Goal: Information Seeking & Learning: Learn about a topic

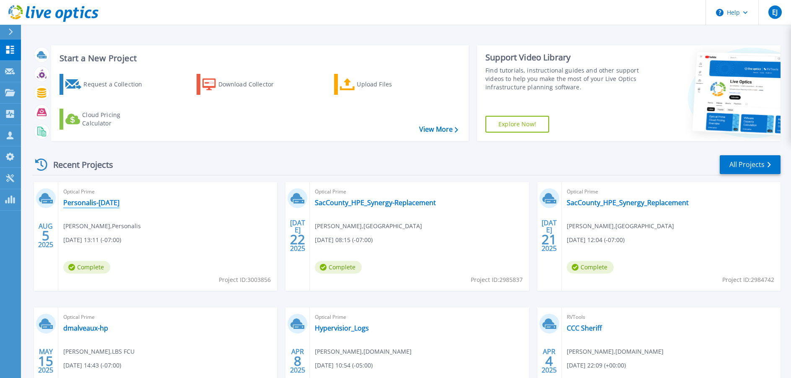
click at [119, 202] on link "Personalis-[DATE]" at bounding box center [91, 202] width 56 height 8
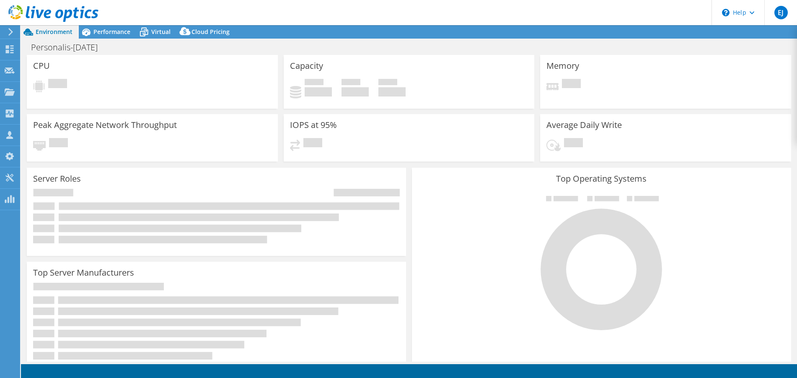
select select "USD"
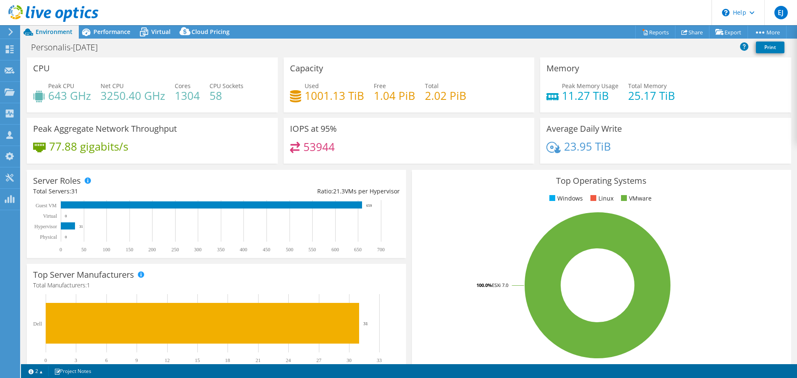
click at [12, 34] on icon at bounding box center [11, 32] width 6 height 8
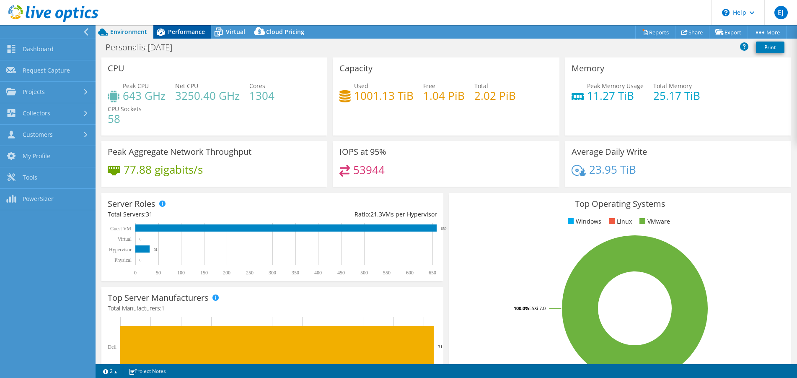
click at [190, 37] on div "Performance" at bounding box center [182, 31] width 58 height 13
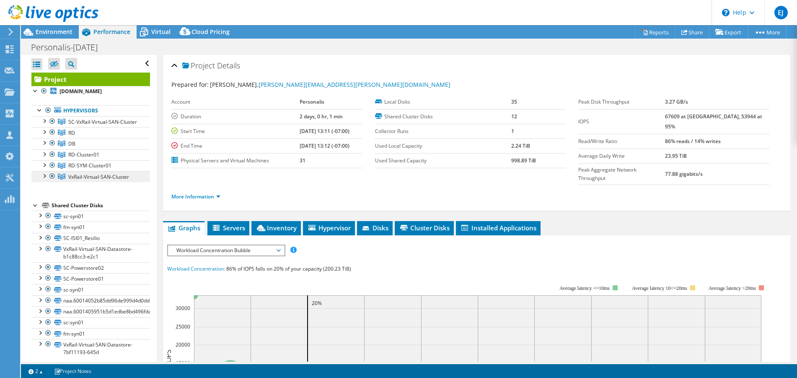
click at [71, 125] on span "VxRail-Virtual-SAN-Cluster" at bounding box center [102, 121] width 69 height 7
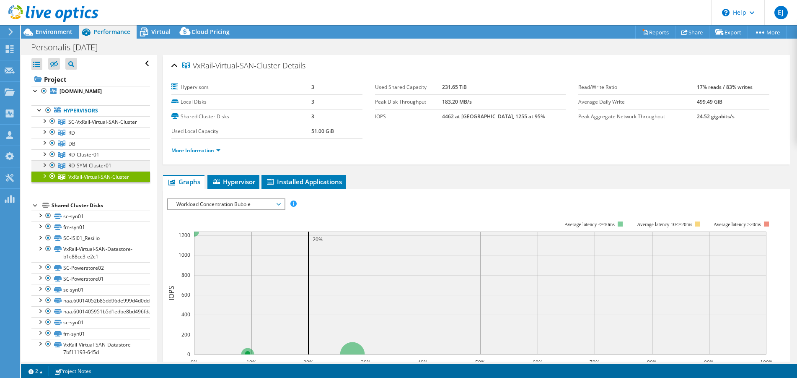
click at [52, 170] on div at bounding box center [52, 165] width 8 height 10
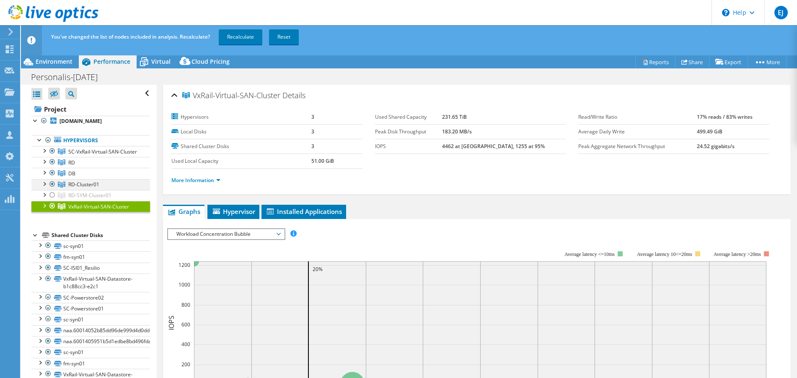
click at [52, 189] on div at bounding box center [52, 184] width 8 height 10
click at [52, 178] on div at bounding box center [52, 173] width 8 height 10
click at [52, 167] on div at bounding box center [52, 162] width 8 height 10
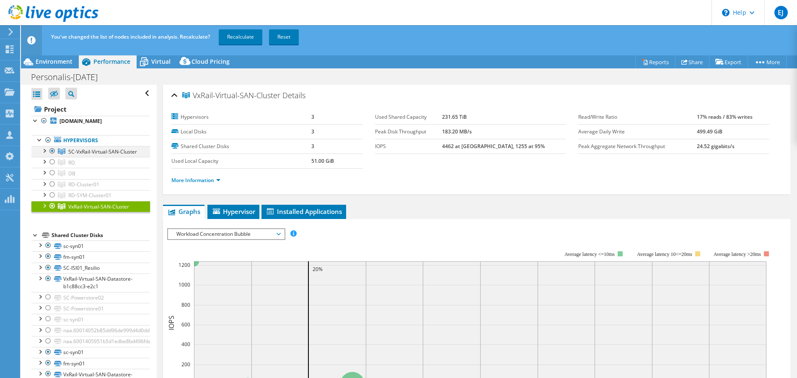
click at [52, 156] on div at bounding box center [52, 151] width 8 height 10
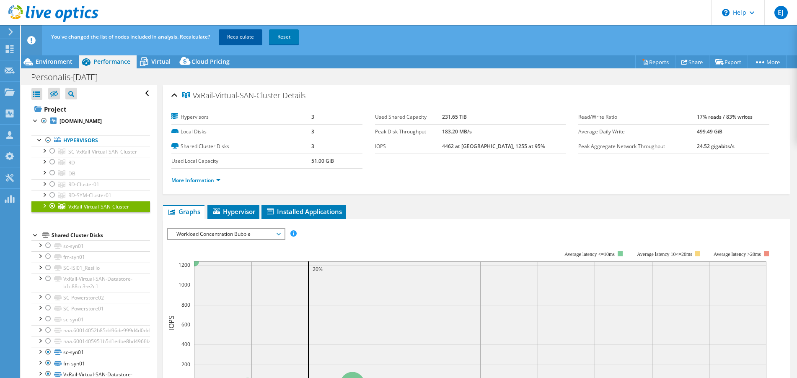
click at [238, 34] on link "Recalculate" at bounding box center [241, 36] width 44 height 15
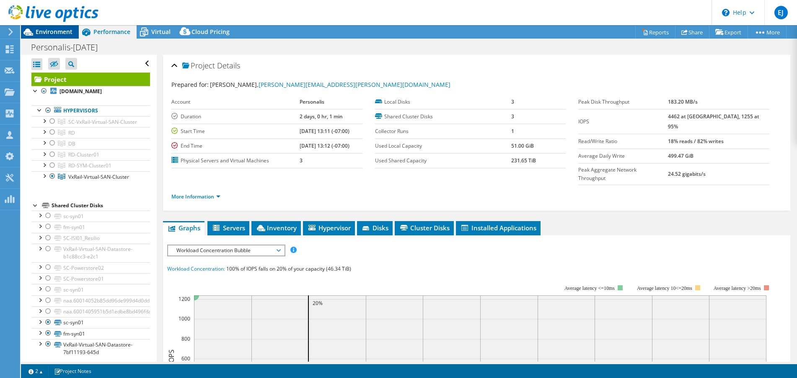
click at [60, 31] on span "Environment" at bounding box center [54, 32] width 37 height 8
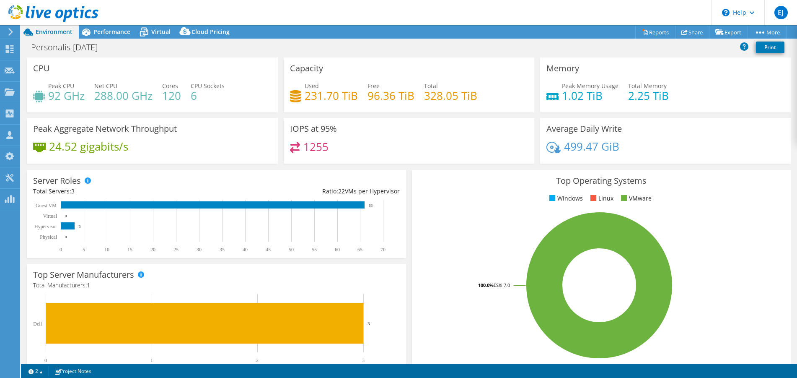
click at [132, 7] on header "EJ Partner Team Member [PERSON_NAME] [PERSON_NAME][EMAIL_ADDRESS][DOMAIN_NAME] …" at bounding box center [398, 12] width 797 height 25
click at [118, 27] on div "Performance" at bounding box center [108, 31] width 58 height 13
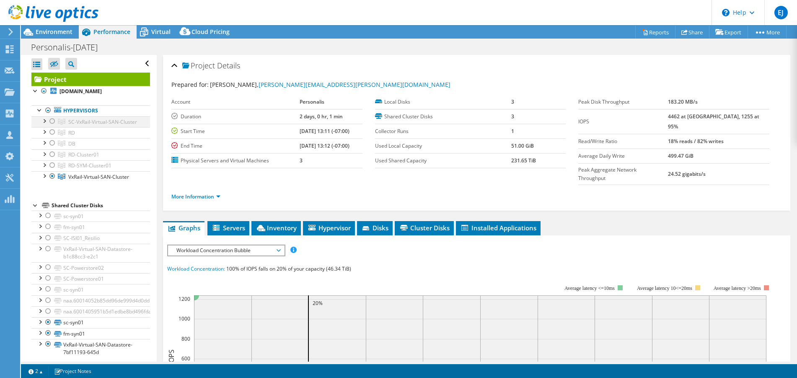
click at [49, 126] on div at bounding box center [52, 121] width 8 height 10
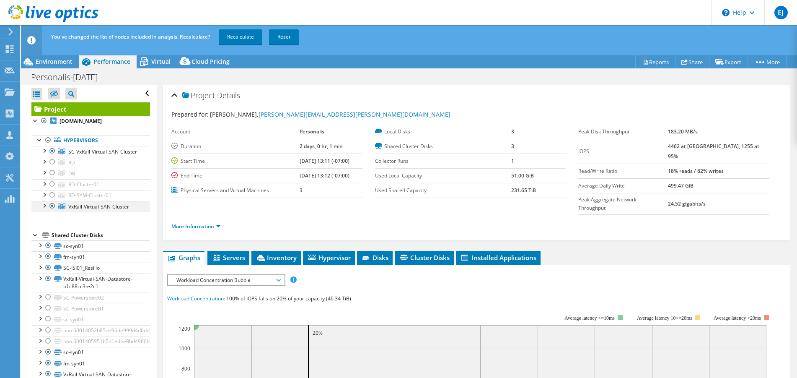
click at [52, 211] on div at bounding box center [52, 206] width 8 height 10
click at [229, 44] on link "Recalculate" at bounding box center [241, 36] width 44 height 15
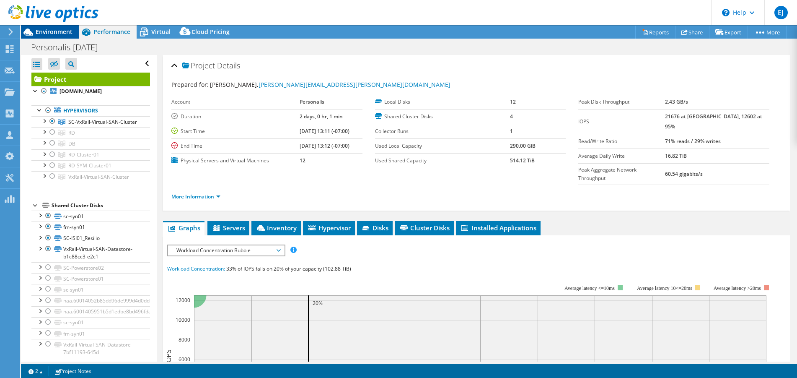
click at [60, 34] on span "Environment" at bounding box center [54, 32] width 37 height 8
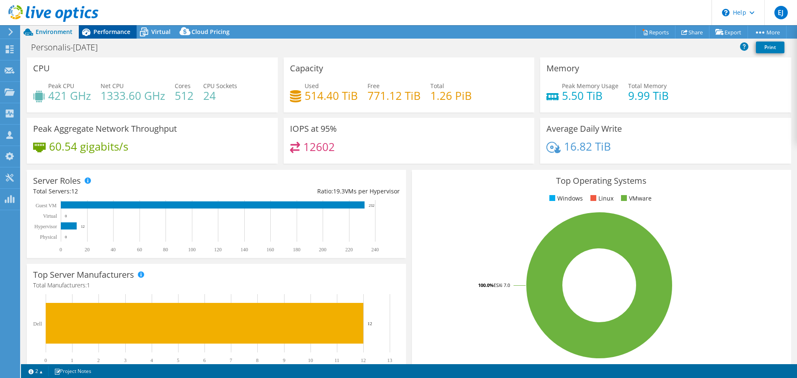
click at [104, 28] on span "Performance" at bounding box center [111, 32] width 37 height 8
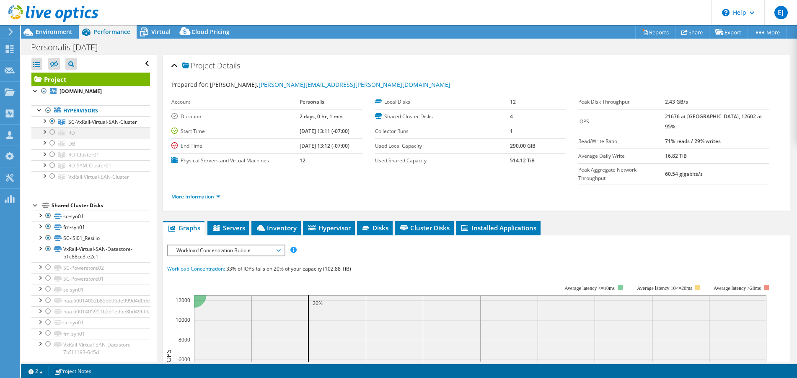
click at [52, 137] on div at bounding box center [52, 132] width 8 height 10
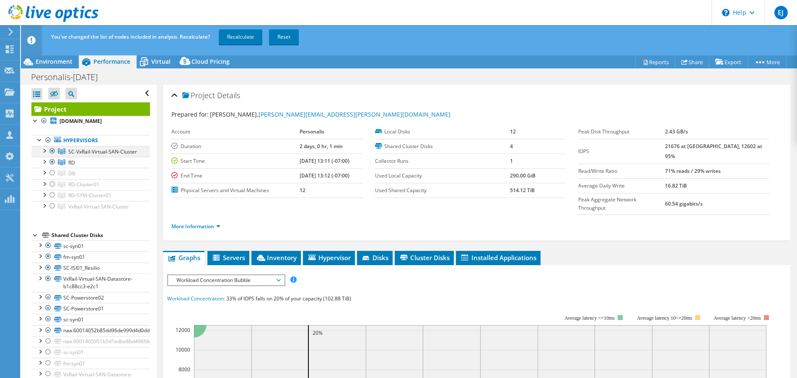
click at [51, 156] on div at bounding box center [52, 151] width 8 height 10
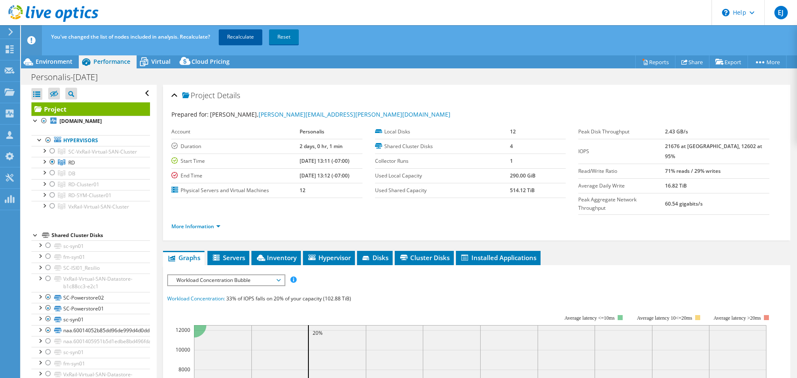
click at [256, 34] on link "Recalculate" at bounding box center [241, 36] width 44 height 15
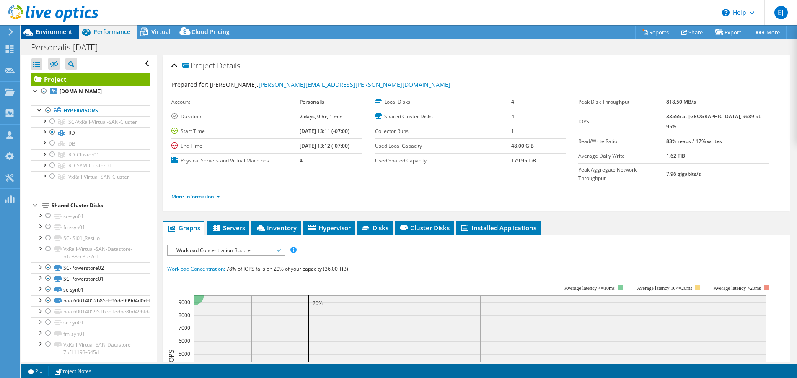
click at [64, 37] on div "Environment" at bounding box center [50, 31] width 58 height 13
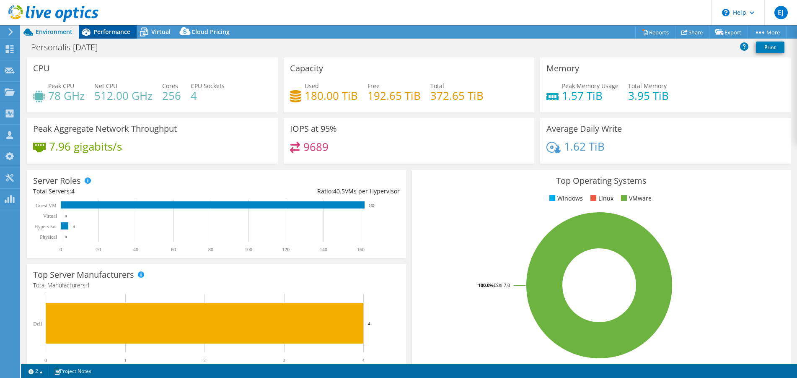
click at [89, 31] on icon at bounding box center [86, 32] width 8 height 8
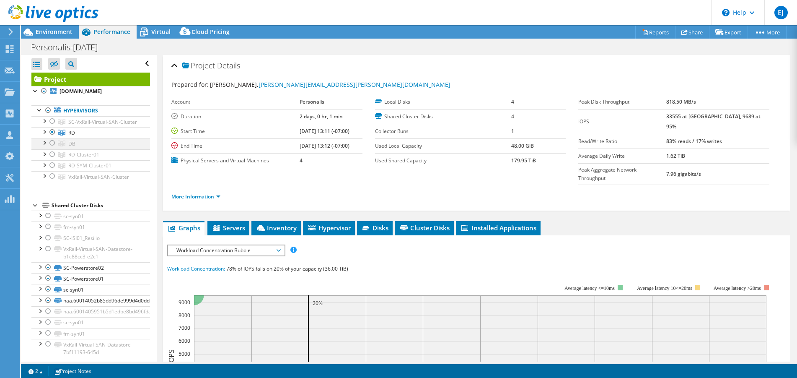
click at [51, 148] on div at bounding box center [52, 143] width 8 height 10
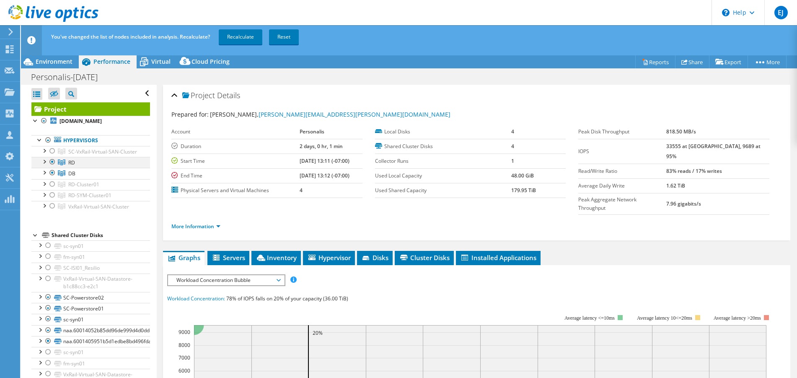
click at [52, 167] on div at bounding box center [52, 162] width 8 height 10
click at [244, 39] on link "Recalculate" at bounding box center [241, 36] width 44 height 15
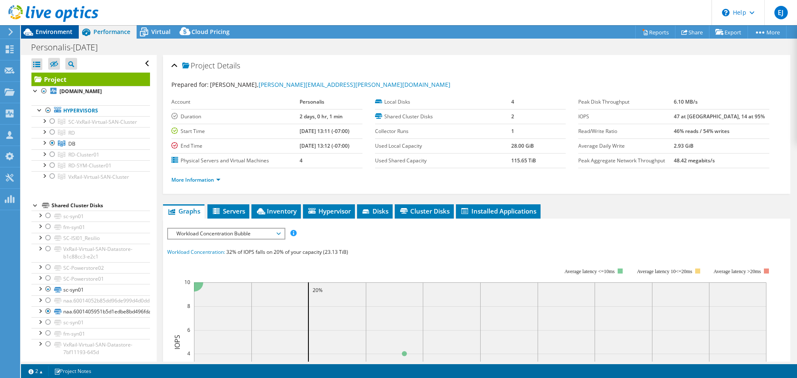
click at [60, 35] on span "Environment" at bounding box center [54, 32] width 37 height 8
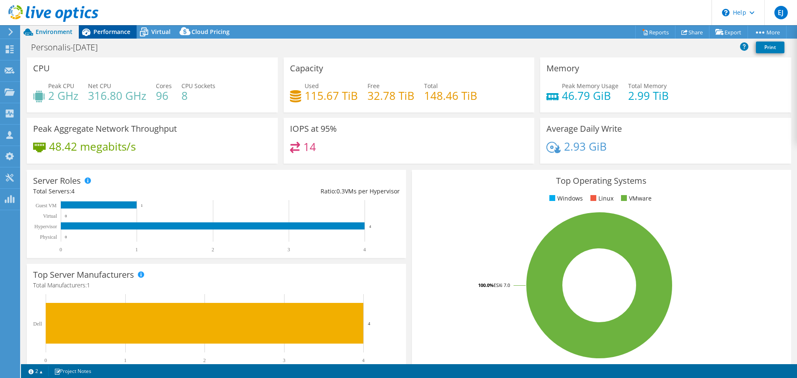
click at [99, 31] on span "Performance" at bounding box center [111, 32] width 37 height 8
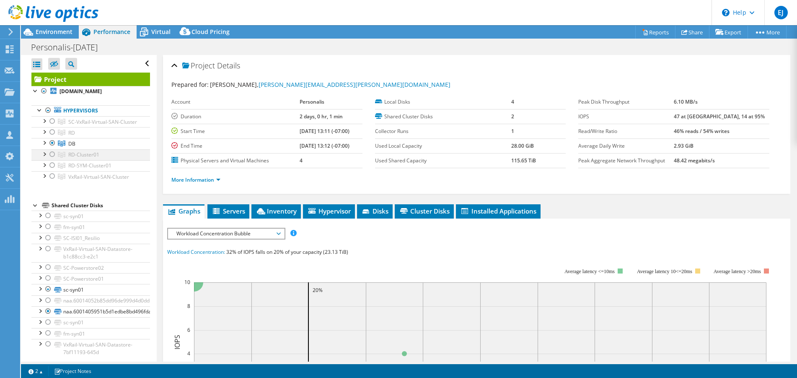
click at [51, 159] on div at bounding box center [52, 154] width 8 height 10
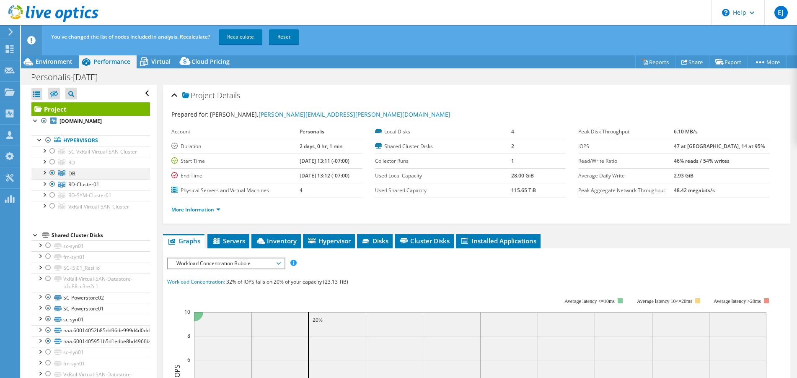
click at [54, 178] on div at bounding box center [52, 173] width 8 height 10
click at [238, 34] on link "Recalculate" at bounding box center [241, 36] width 44 height 15
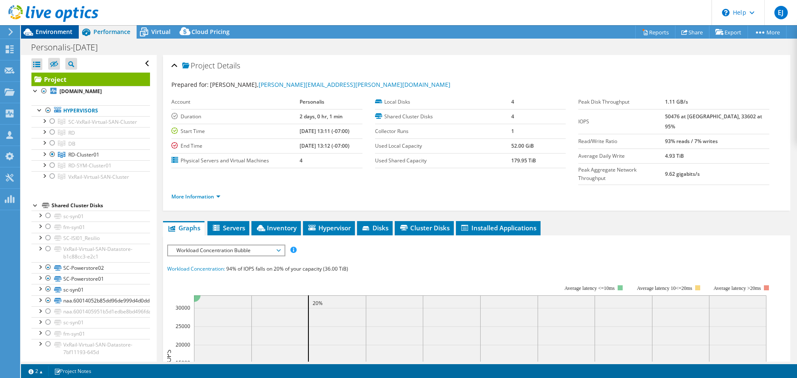
click at [52, 33] on span "Environment" at bounding box center [54, 32] width 37 height 8
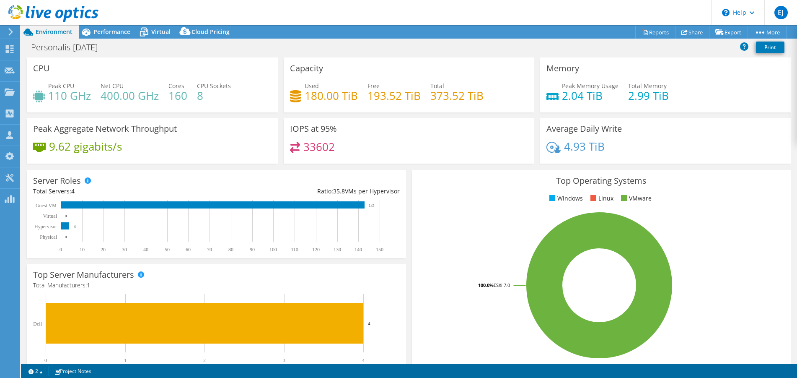
click at [10, 29] on icon at bounding box center [11, 32] width 6 height 8
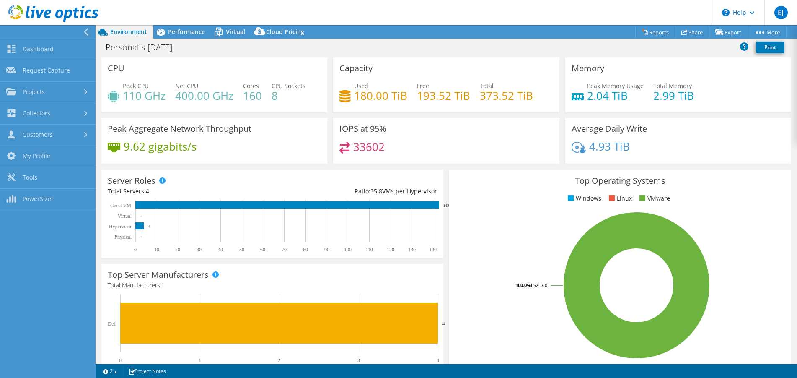
click at [143, 8] on header "EJ Partner Team Member [PERSON_NAME] [PERSON_NAME][EMAIL_ADDRESS][DOMAIN_NAME] …" at bounding box center [398, 12] width 797 height 25
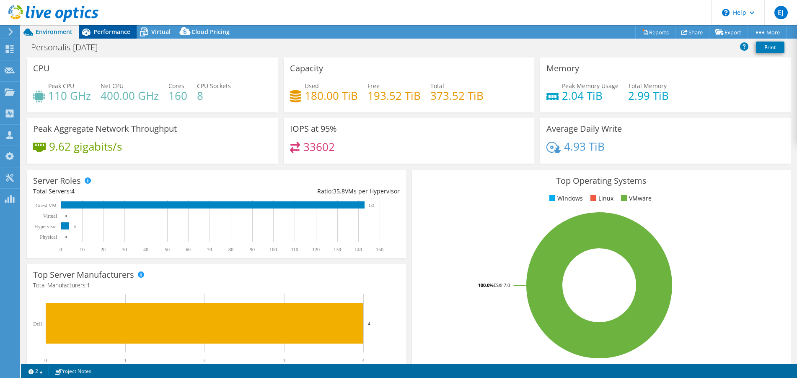
click at [110, 34] on span "Performance" at bounding box center [111, 32] width 37 height 8
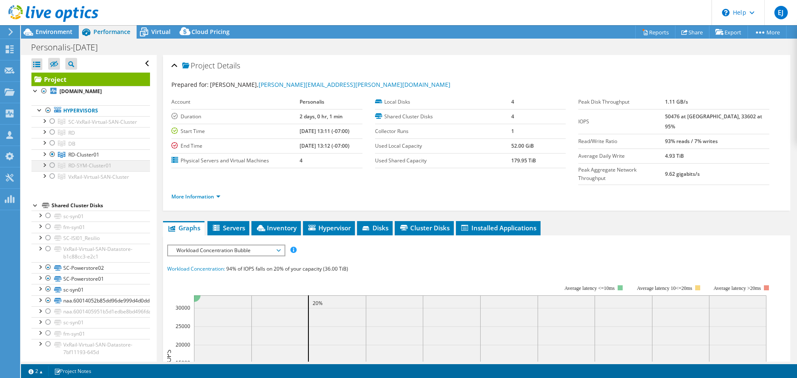
click at [53, 170] on div at bounding box center [52, 165] width 8 height 10
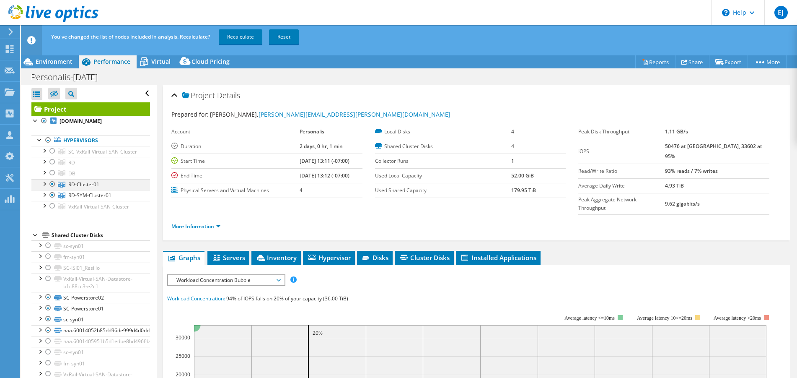
click at [52, 189] on div at bounding box center [52, 184] width 8 height 10
click at [241, 38] on link "Recalculate" at bounding box center [241, 36] width 44 height 15
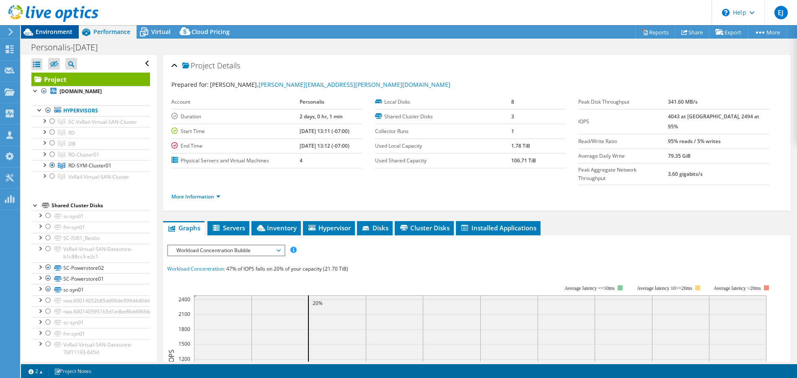
click at [40, 32] on span "Environment" at bounding box center [54, 32] width 37 height 8
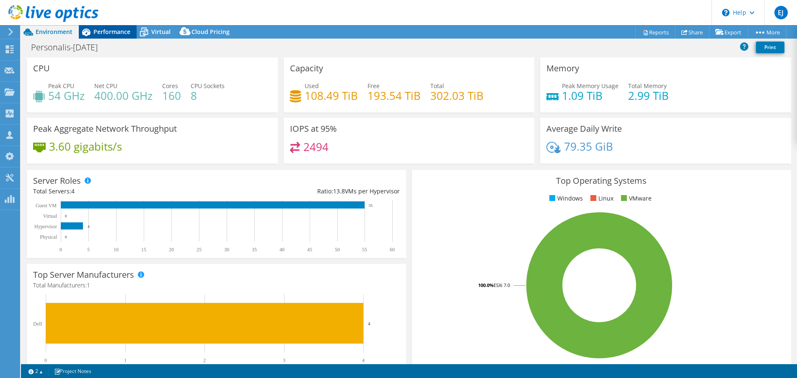
click at [116, 29] on span "Performance" at bounding box center [111, 32] width 37 height 8
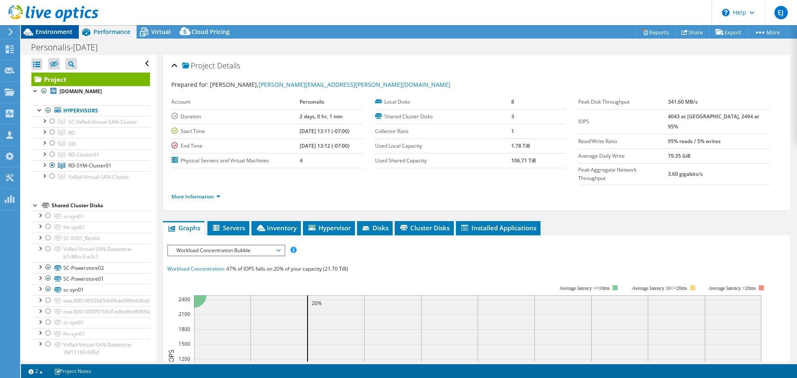
click at [55, 29] on span "Environment" at bounding box center [54, 32] width 37 height 8
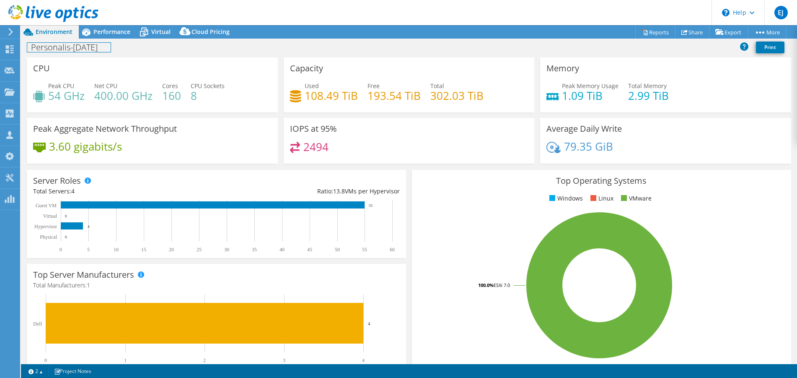
click at [111, 52] on h1 "Personalis-[DATE]" at bounding box center [68, 47] width 83 height 9
click at [79, 30] on icon at bounding box center [86, 32] width 15 height 15
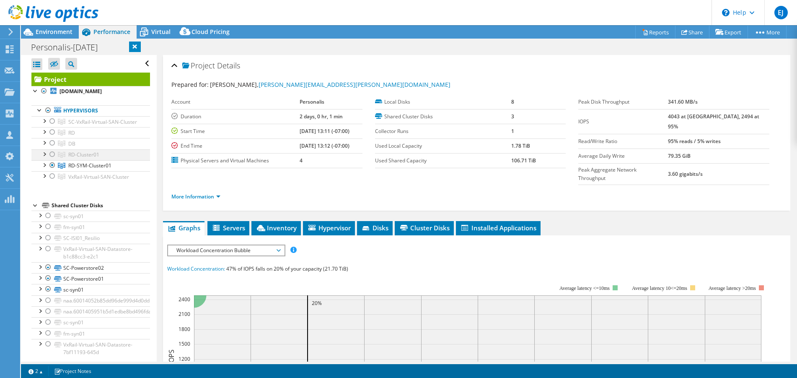
click at [50, 159] on div at bounding box center [52, 154] width 8 height 10
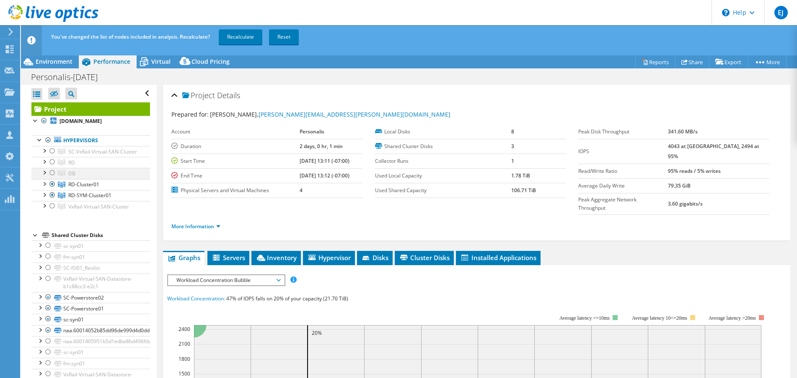
click at [53, 178] on div at bounding box center [52, 173] width 8 height 10
click at [52, 167] on div at bounding box center [52, 162] width 8 height 10
click at [238, 33] on link "Recalculate" at bounding box center [241, 36] width 44 height 15
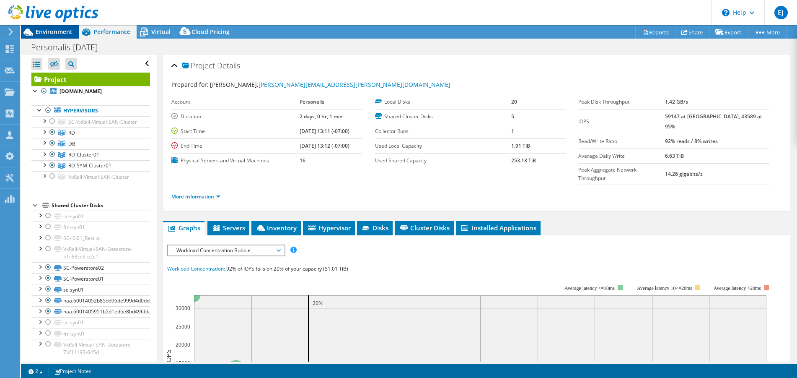
click at [60, 33] on span "Environment" at bounding box center [54, 32] width 37 height 8
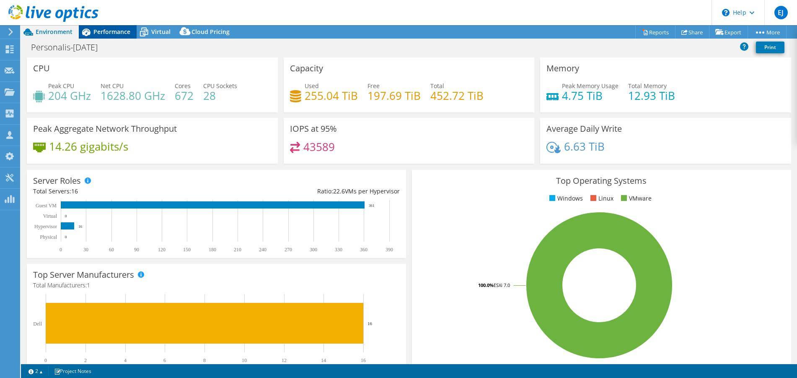
click at [103, 36] on div "Performance" at bounding box center [108, 31] width 58 height 13
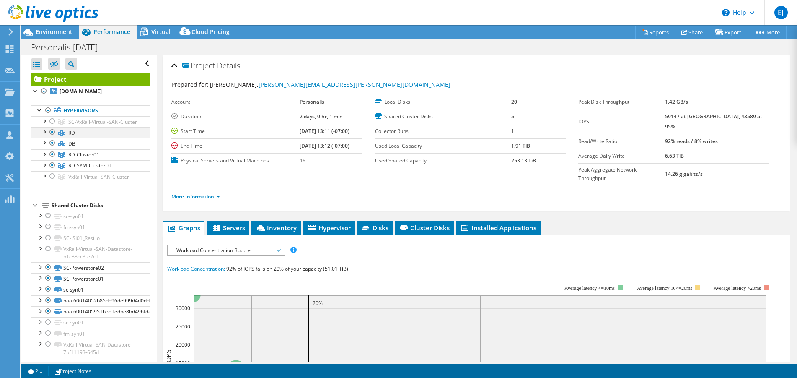
click at [44, 135] on div at bounding box center [44, 131] width 8 height 8
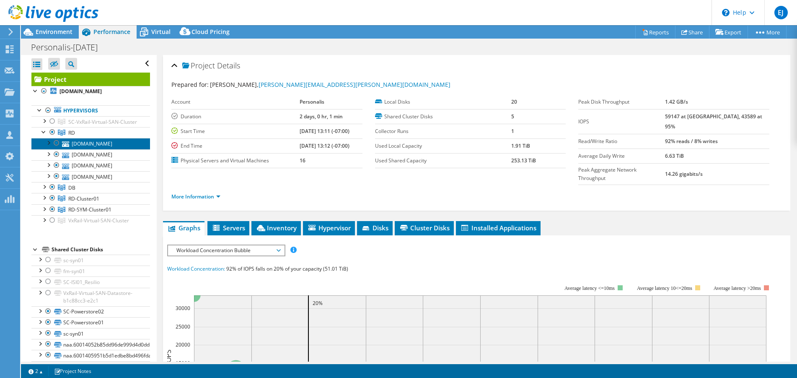
click at [81, 149] on link "[DOMAIN_NAME]" at bounding box center [90, 143] width 119 height 11
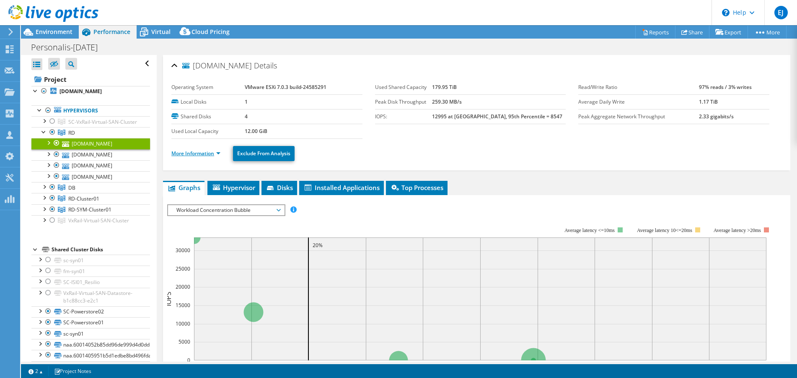
click at [207, 153] on link "More Information" at bounding box center [195, 153] width 49 height 7
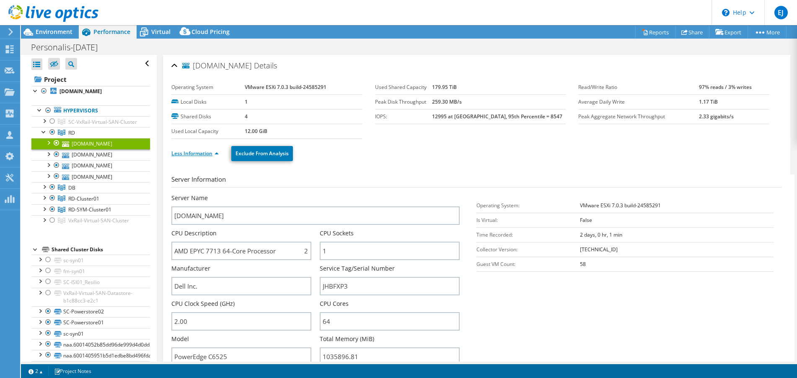
scroll to position [42, 0]
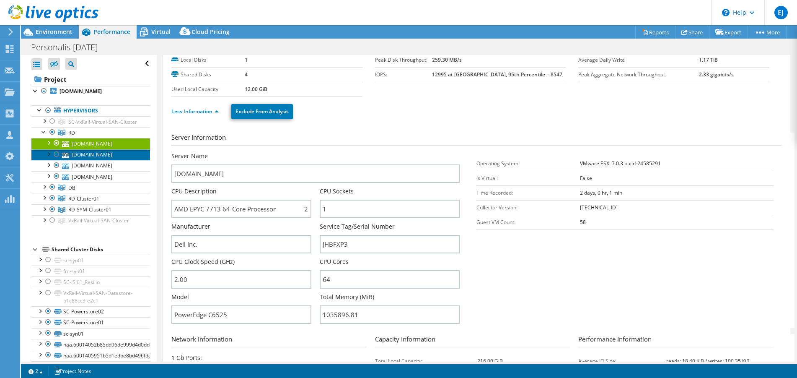
click at [111, 160] on link "[DOMAIN_NAME]" at bounding box center [90, 154] width 119 height 11
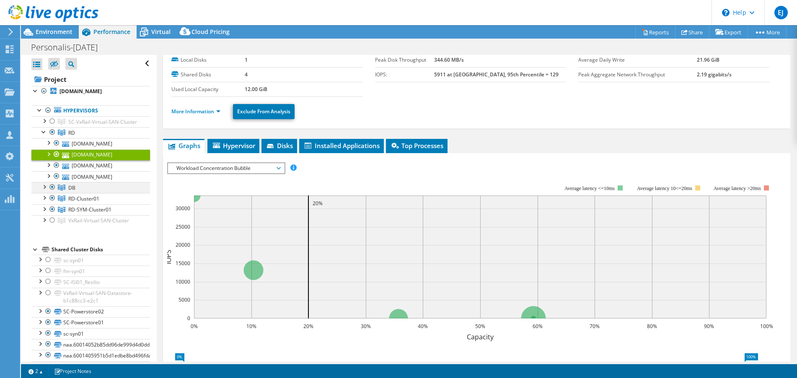
click at [45, 190] on div at bounding box center [44, 186] width 8 height 8
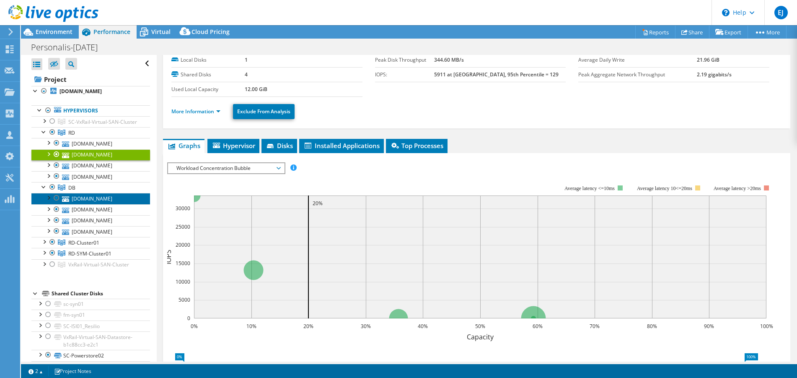
click at [74, 204] on link "[DOMAIN_NAME]" at bounding box center [90, 198] width 119 height 11
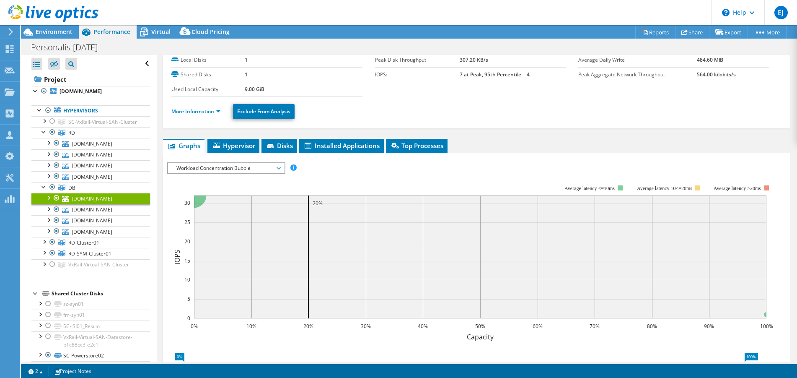
click at [194, 107] on li "More Information" at bounding box center [198, 111] width 54 height 9
click at [194, 111] on link "More Information" at bounding box center [195, 111] width 49 height 7
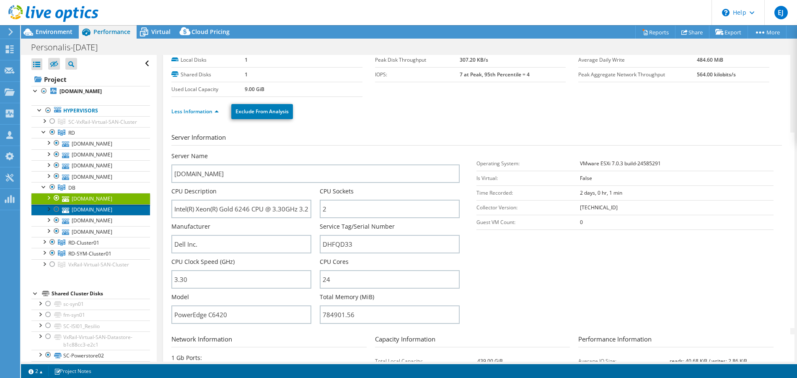
click at [88, 215] on link "[DOMAIN_NAME]" at bounding box center [90, 209] width 119 height 11
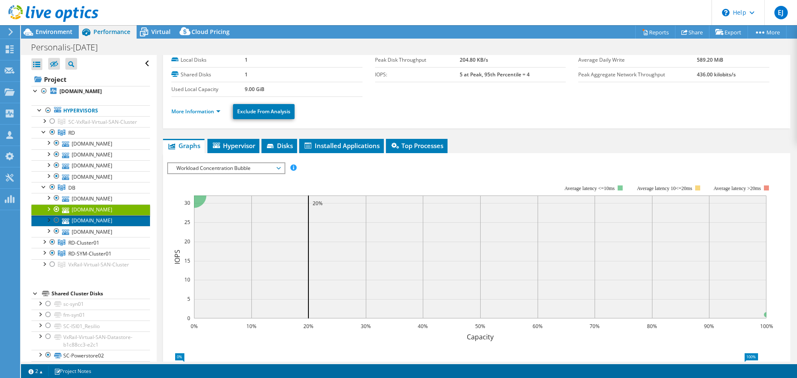
click at [98, 226] on link "[DOMAIN_NAME]" at bounding box center [90, 220] width 119 height 11
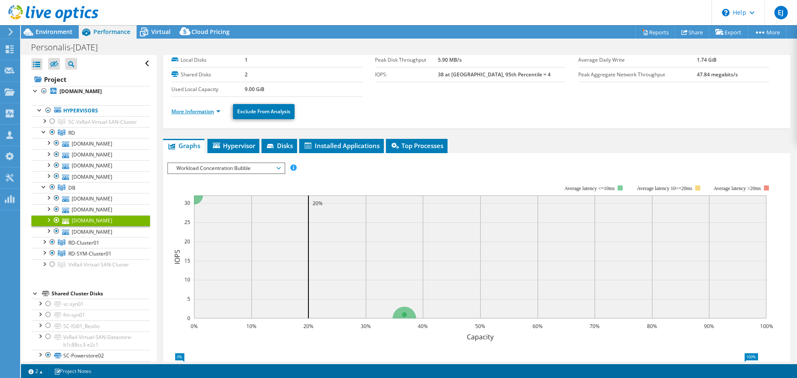
click at [205, 109] on link "More Information" at bounding box center [195, 111] width 49 height 7
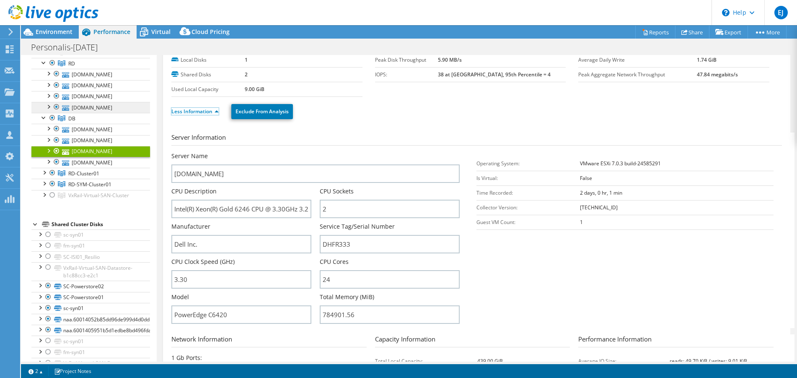
scroll to position [84, 0]
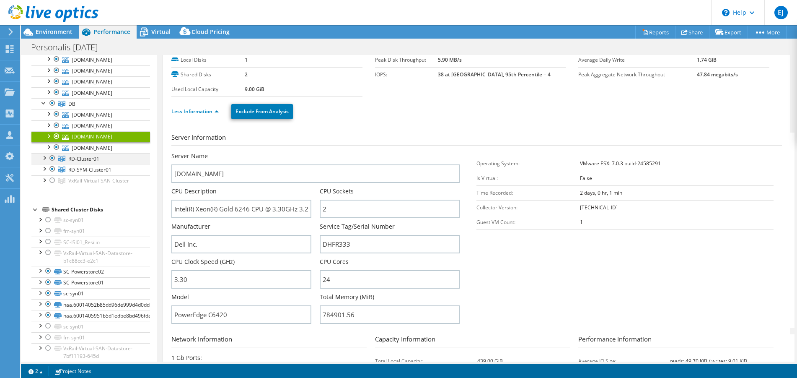
click at [43, 161] on div at bounding box center [44, 157] width 8 height 8
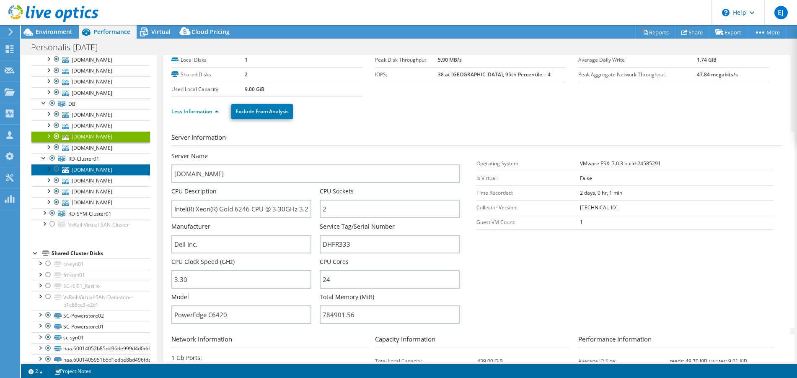
click at [76, 175] on link "[DOMAIN_NAME]" at bounding box center [90, 169] width 119 height 11
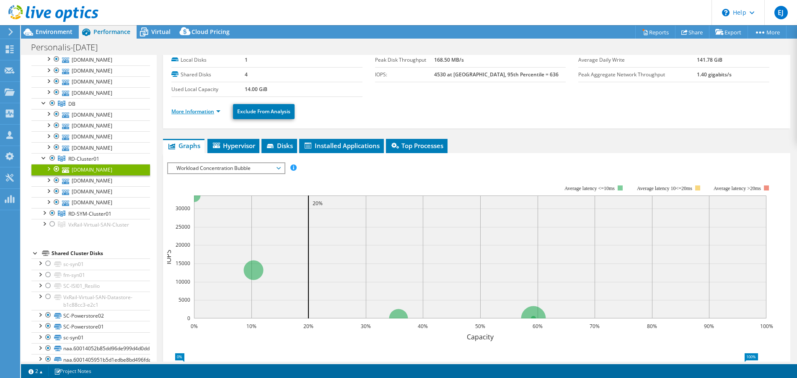
click at [215, 109] on link "More Information" at bounding box center [195, 111] width 49 height 7
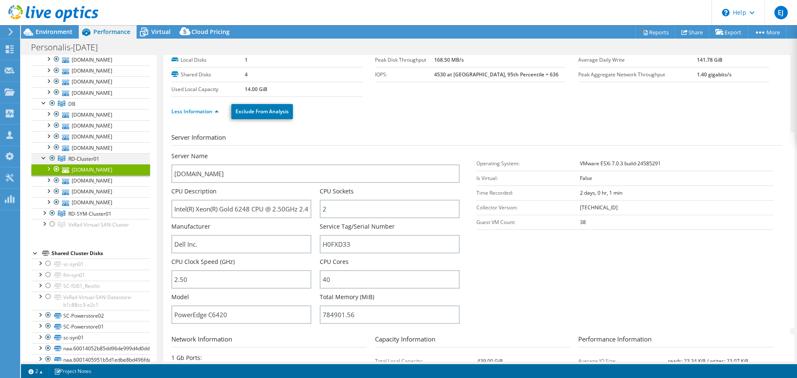
click at [42, 161] on div at bounding box center [44, 157] width 8 height 8
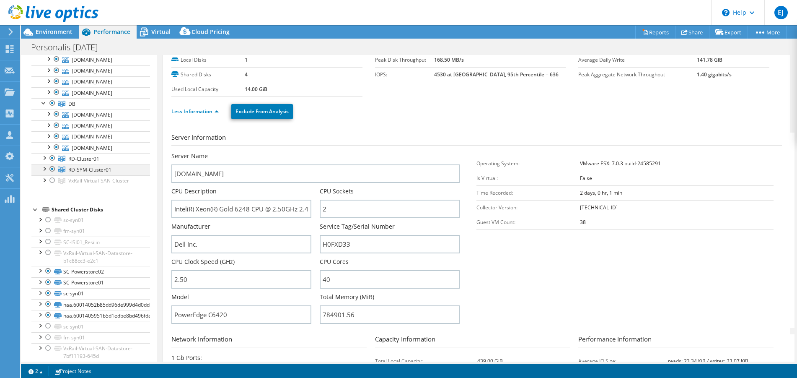
click at [43, 172] on div at bounding box center [44, 168] width 8 height 8
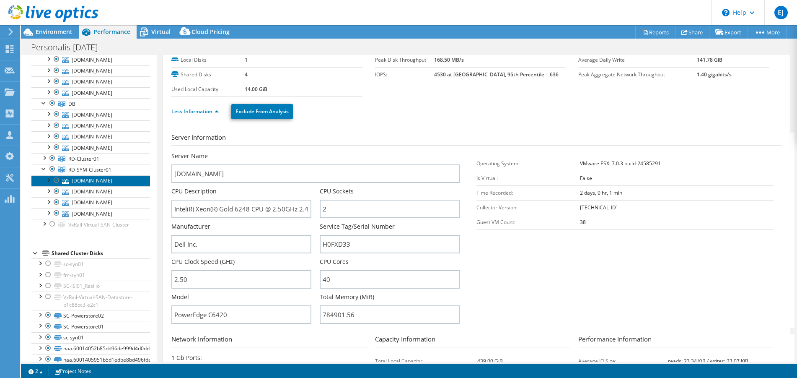
click at [77, 186] on link "[DOMAIN_NAME]" at bounding box center [90, 180] width 119 height 11
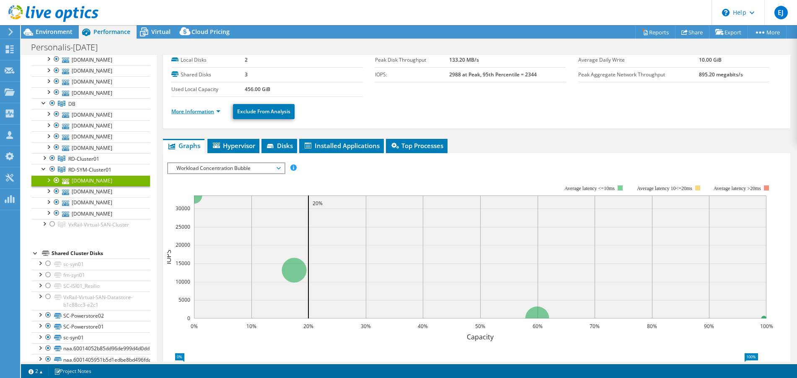
click at [197, 114] on link "More Information" at bounding box center [195, 111] width 49 height 7
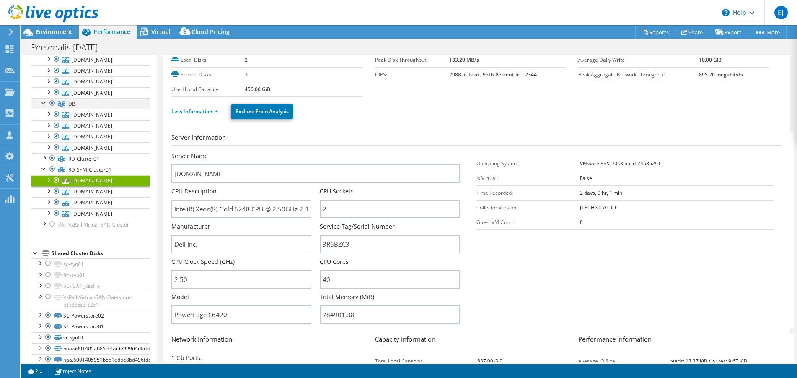
click at [41, 106] on div at bounding box center [44, 102] width 8 height 8
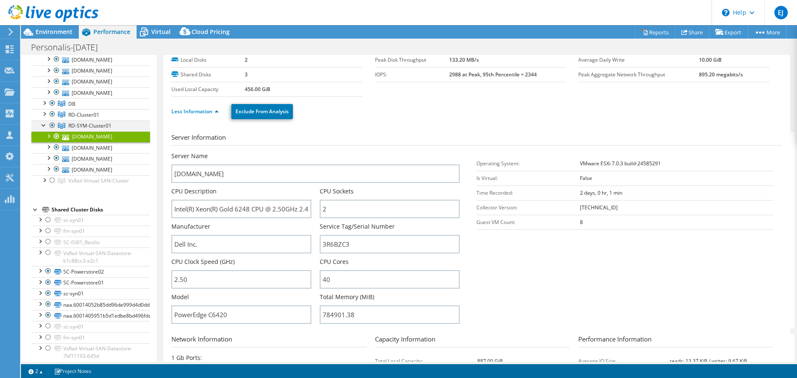
click at [43, 129] on div at bounding box center [44, 124] width 8 height 8
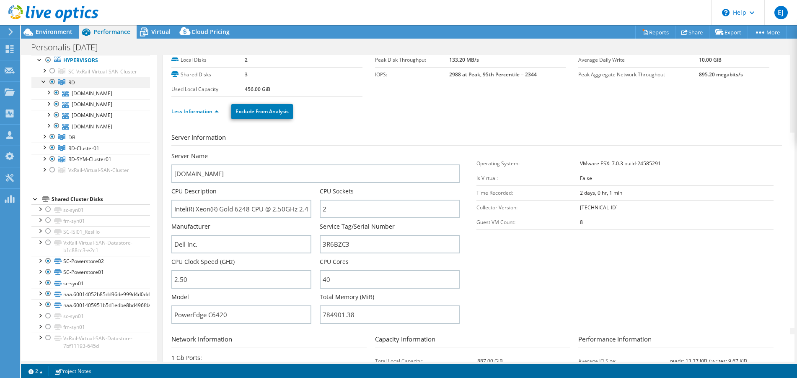
click at [41, 77] on div at bounding box center [44, 81] width 8 height 8
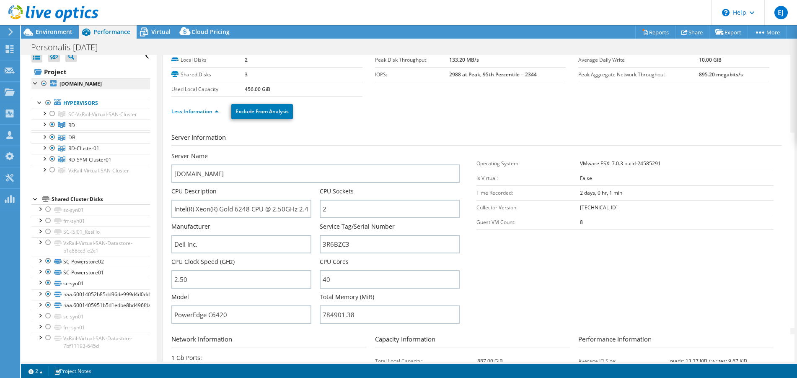
scroll to position [21, 0]
click at [50, 34] on span "Environment" at bounding box center [54, 32] width 37 height 8
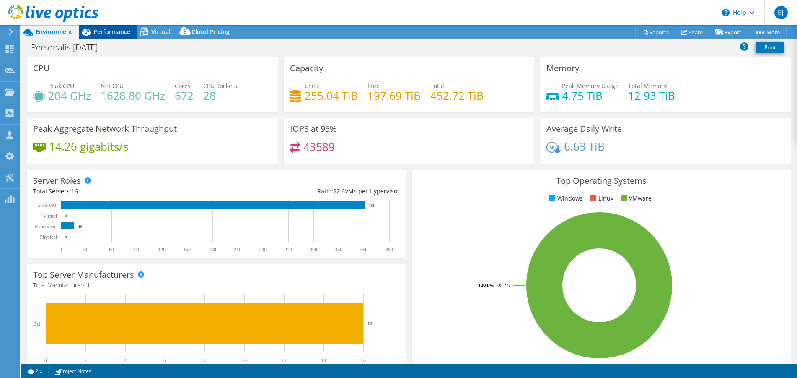
click at [93, 31] on icon at bounding box center [86, 32] width 15 height 15
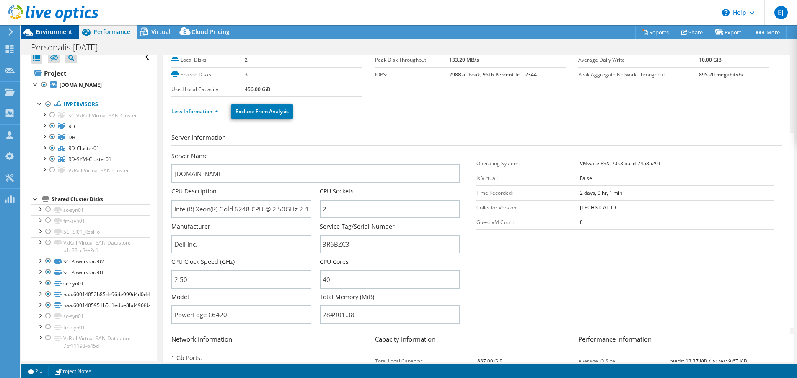
click at [57, 30] on span "Environment" at bounding box center [54, 32] width 37 height 8
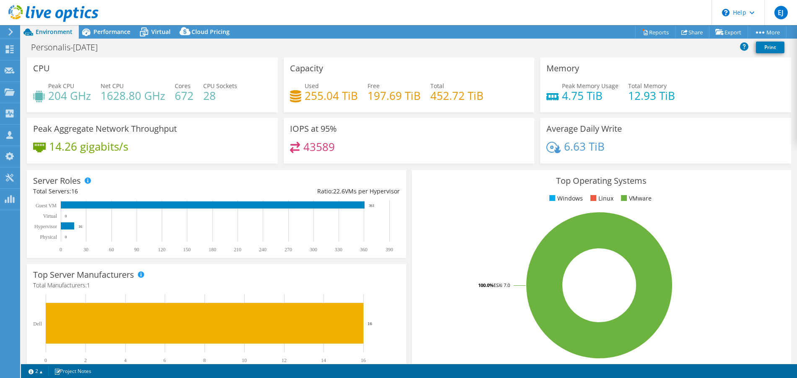
click at [138, 54] on div "Personalis-[DATE] Print" at bounding box center [409, 47] width 776 height 16
click at [108, 29] on span "Performance" at bounding box center [111, 32] width 37 height 8
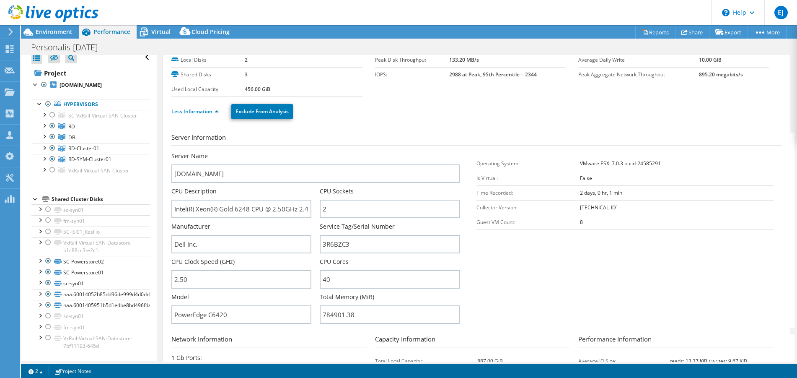
click at [210, 114] on link "Less Information" at bounding box center [194, 111] width 47 height 7
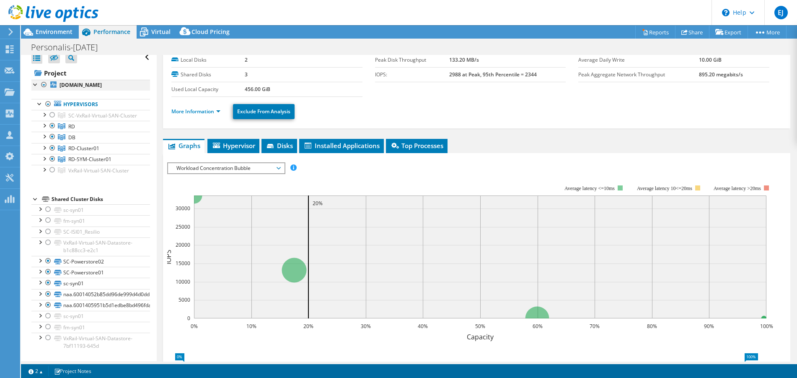
click at [35, 80] on div at bounding box center [35, 84] width 8 height 8
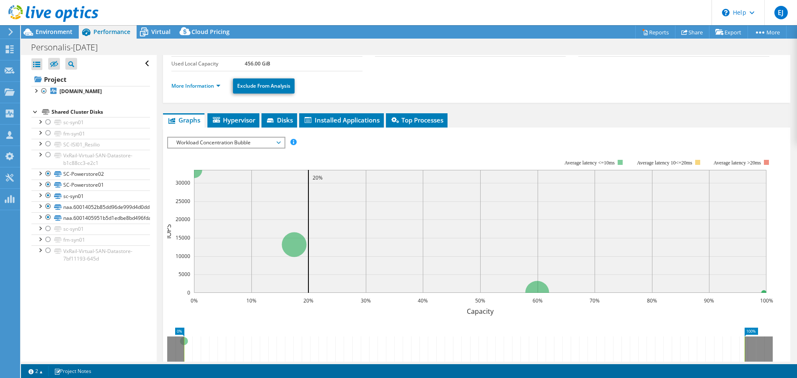
scroll to position [109, 0]
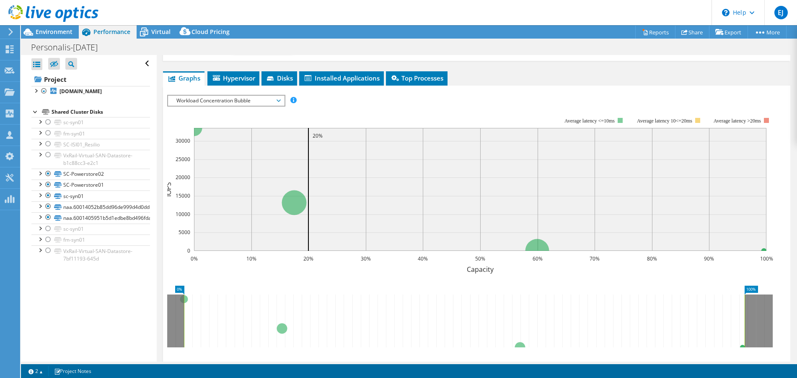
click at [261, 103] on span "Workload Concentration Bubble" at bounding box center [226, 101] width 108 height 10
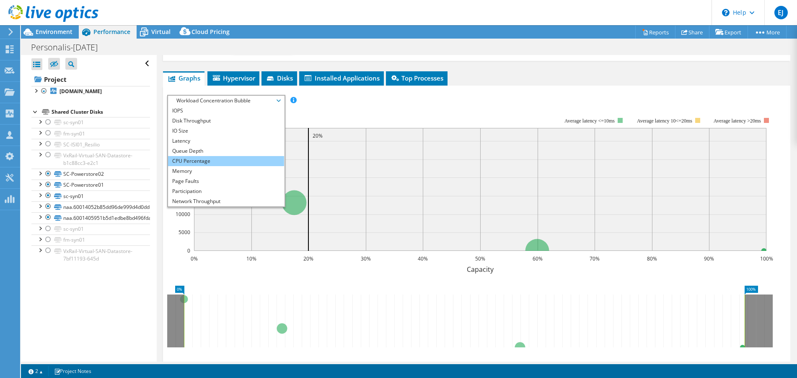
click at [214, 156] on li "CPU Percentage" at bounding box center [226, 161] width 116 height 10
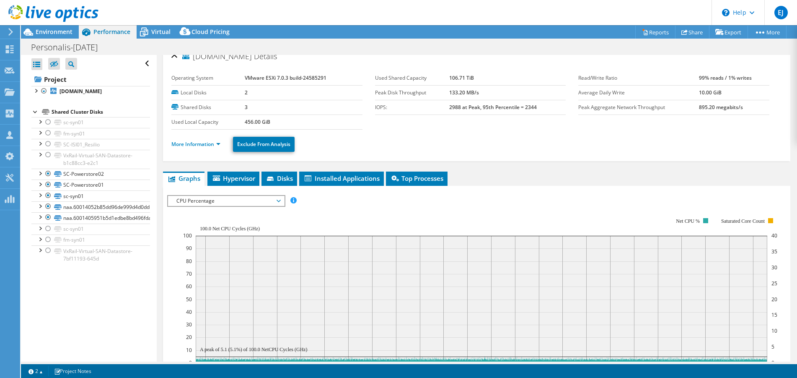
scroll to position [0, 0]
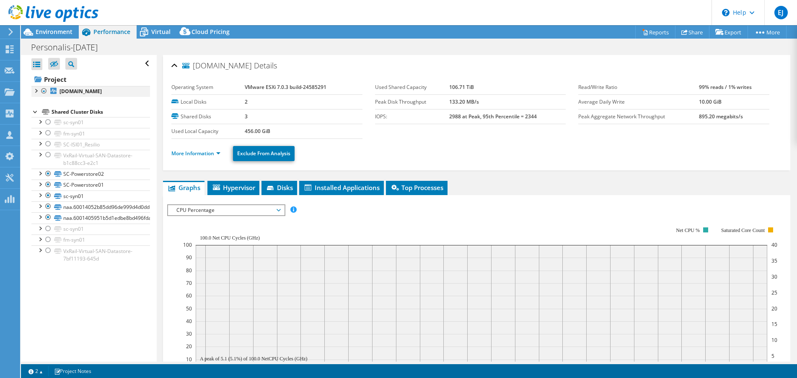
click at [36, 89] on div at bounding box center [35, 90] width 8 height 8
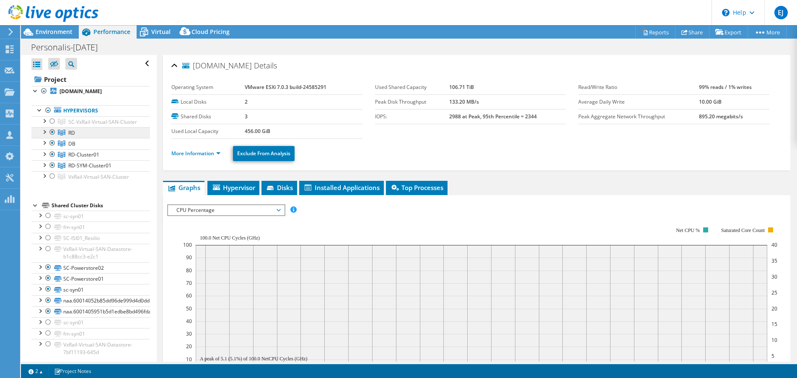
click at [75, 127] on link "RD" at bounding box center [90, 121] width 119 height 11
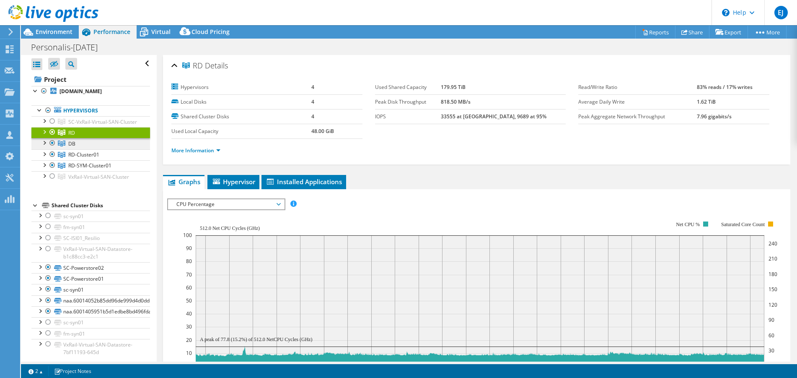
click at [95, 127] on link "DB" at bounding box center [90, 121] width 119 height 11
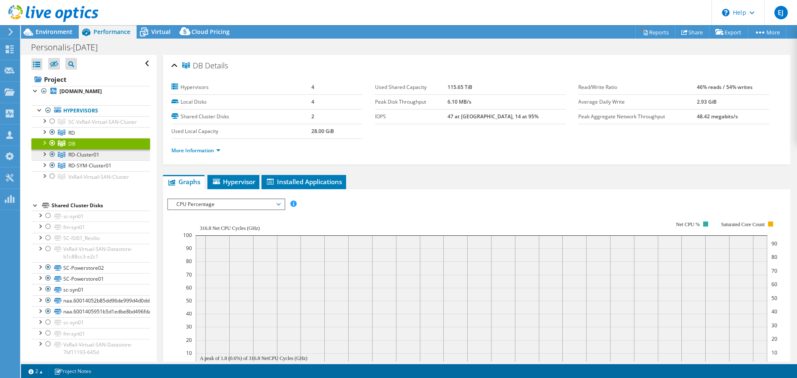
click at [82, 125] on span "RD-Cluster01" at bounding box center [102, 121] width 69 height 7
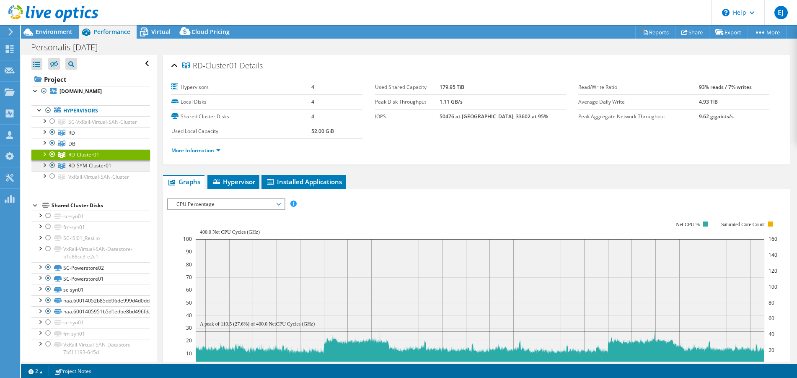
click at [83, 125] on span "RD-SYM-Cluster01" at bounding box center [102, 121] width 69 height 7
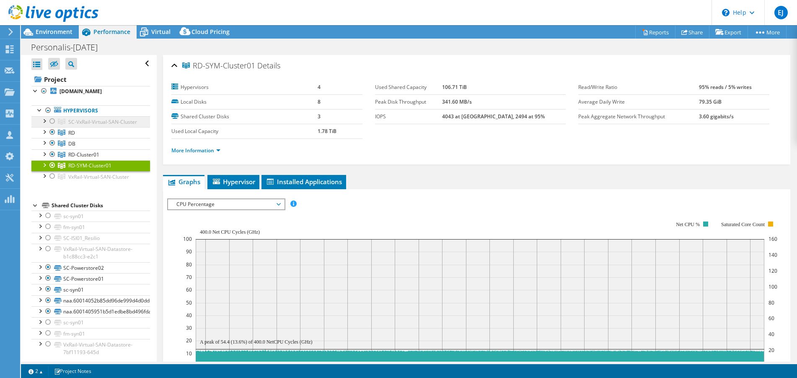
click at [79, 125] on span "SC-VxRail-Virtual-SAN-Cluster" at bounding box center [102, 121] width 69 height 7
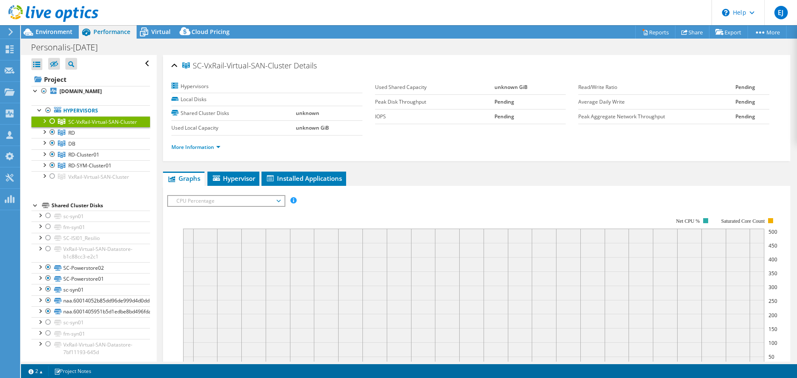
click at [47, 124] on div at bounding box center [44, 120] width 8 height 8
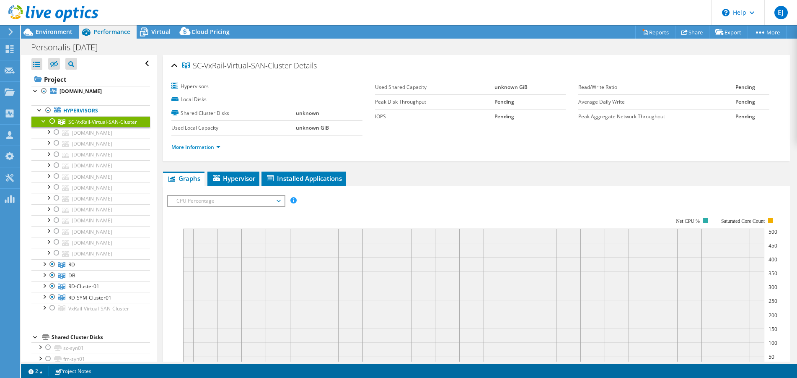
click at [52, 126] on div at bounding box center [52, 121] width 8 height 10
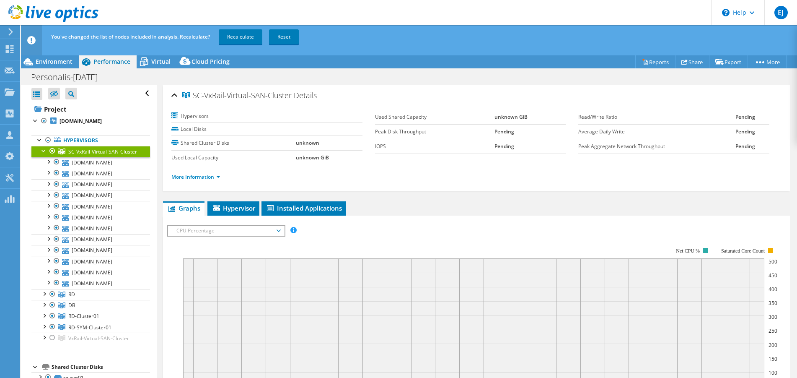
click at [43, 154] on div at bounding box center [44, 150] width 8 height 8
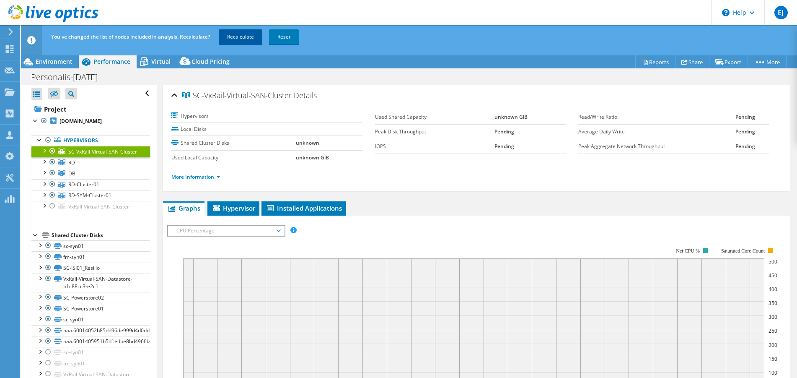
click at [256, 39] on link "Recalculate" at bounding box center [241, 36] width 44 height 15
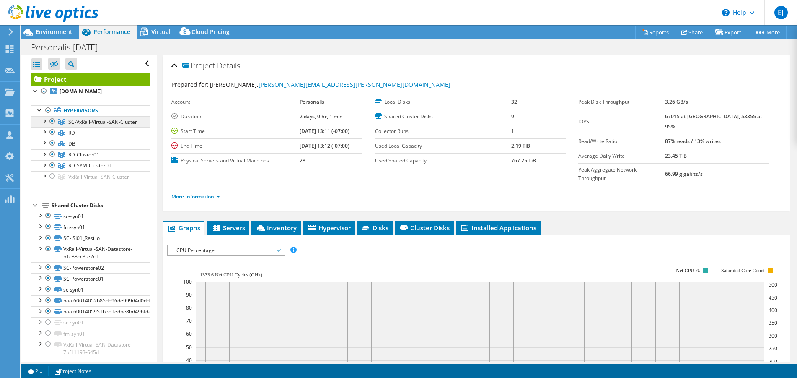
click at [86, 127] on link "SC-VxRail-Virtual-SAN-Cluster" at bounding box center [90, 121] width 119 height 11
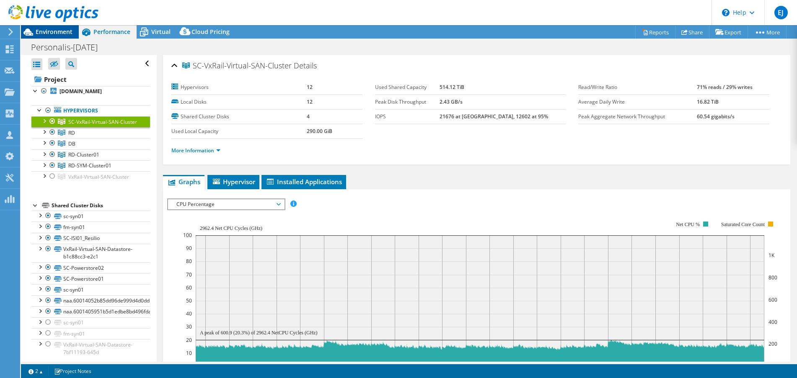
click at [49, 32] on span "Environment" at bounding box center [54, 32] width 37 height 8
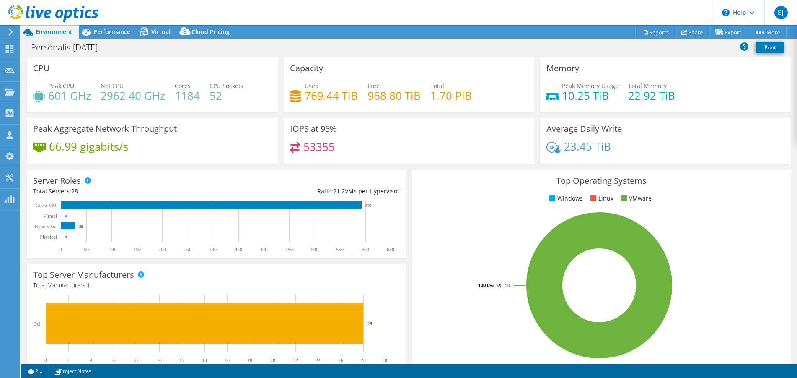
drag, startPoint x: 750, startPoint y: 264, endPoint x: 732, endPoint y: 251, distance: 22.1
click at [750, 264] on rect at bounding box center [599, 285] width 362 height 147
click at [107, 30] on span "Performance" at bounding box center [111, 32] width 37 height 8
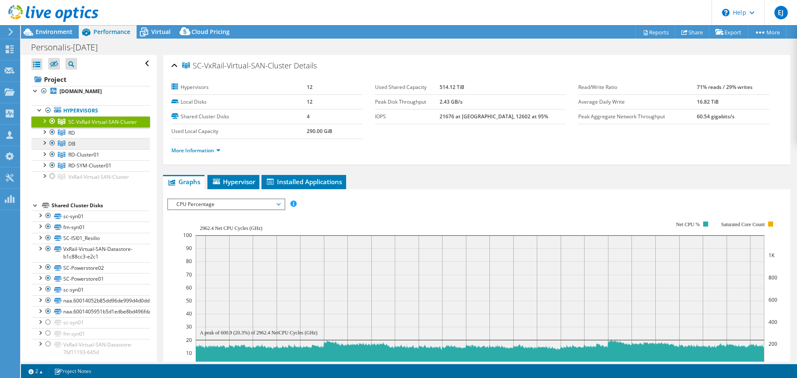
click at [70, 125] on span "DB" at bounding box center [102, 121] width 69 height 7
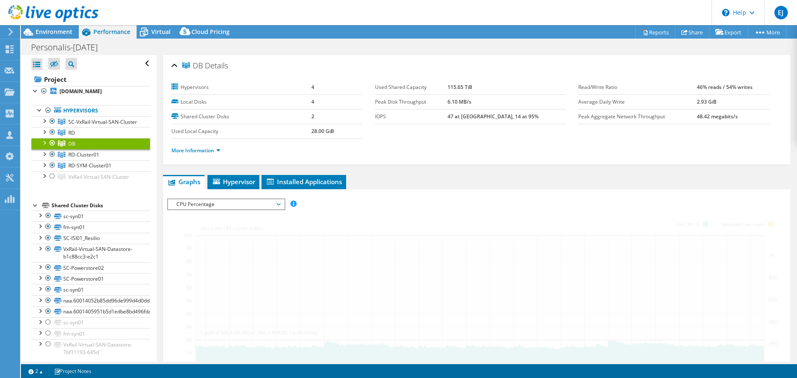
click at [45, 146] on div at bounding box center [44, 142] width 8 height 8
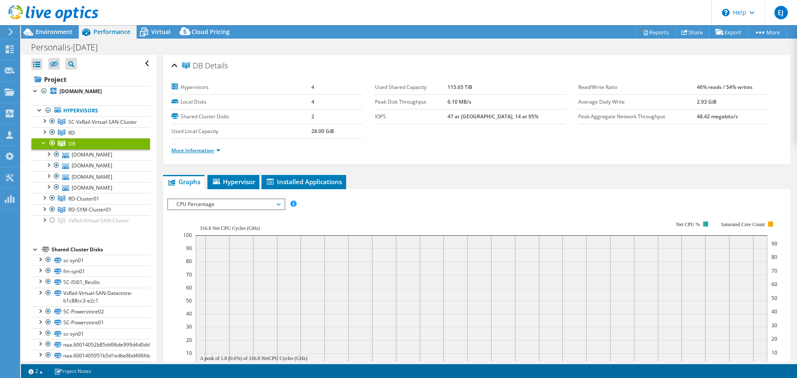
click at [185, 148] on link "More Information" at bounding box center [195, 150] width 49 height 7
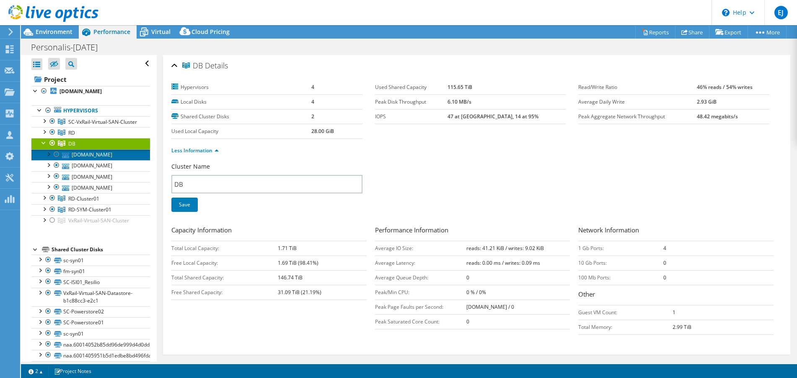
click at [83, 160] on link "[DOMAIN_NAME]" at bounding box center [90, 154] width 119 height 11
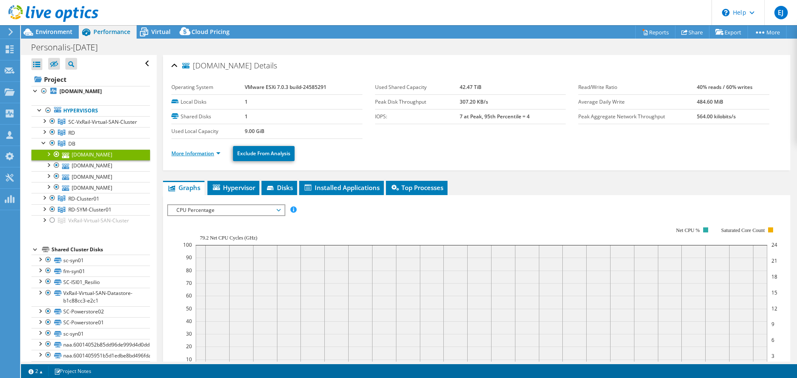
click at [197, 151] on link "More Information" at bounding box center [195, 153] width 49 height 7
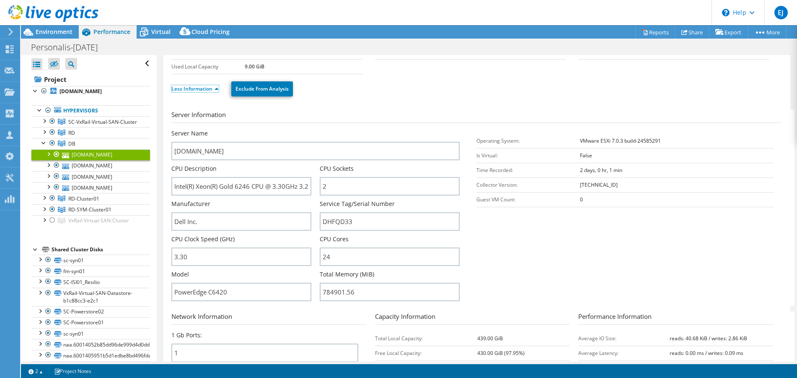
scroll to position [84, 0]
